Goal: Check status

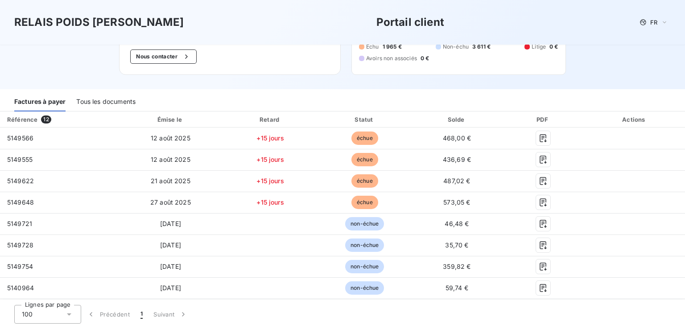
scroll to position [73, 0]
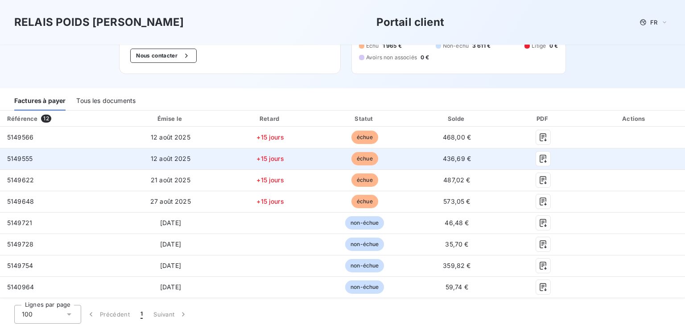
click at [16, 158] on span "5149555" at bounding box center [19, 159] width 25 height 8
copy span "5149555"
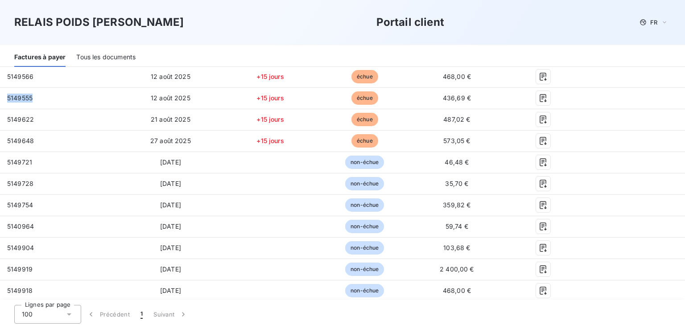
scroll to position [111, 0]
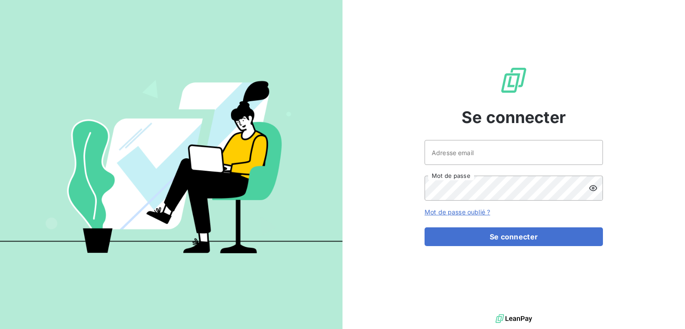
click at [511, 317] on img at bounding box center [513, 318] width 37 height 13
